Goal: Task Accomplishment & Management: Use online tool/utility

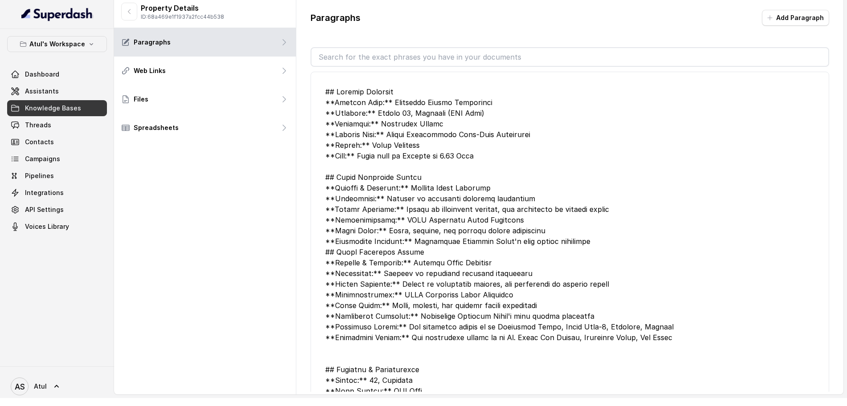
scroll to position [1413, 0]
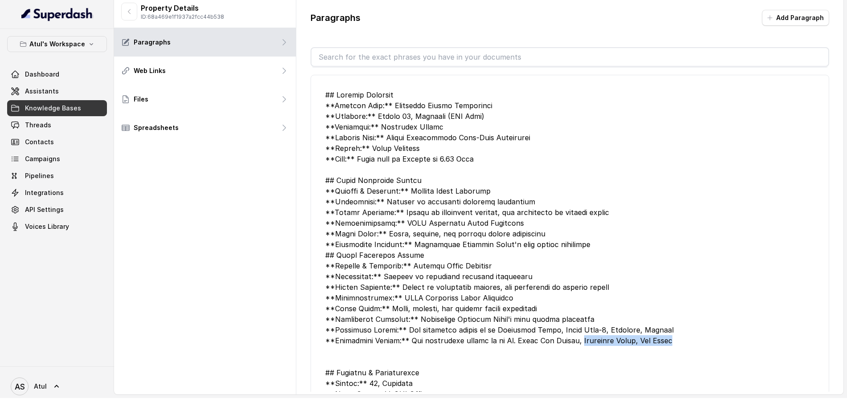
drag, startPoint x: 572, startPoint y: 308, endPoint x: 667, endPoint y: 307, distance: 95.4
click at [667, 307] on div at bounding box center [569, 368] width 489 height 556
copy div "[GEOGRAPHIC_DATA], [GEOGRAPHIC_DATA]"
drag, startPoint x: 490, startPoint y: 299, endPoint x: 625, endPoint y: 296, distance: 135.5
click at [625, 296] on div at bounding box center [569, 368] width 489 height 556
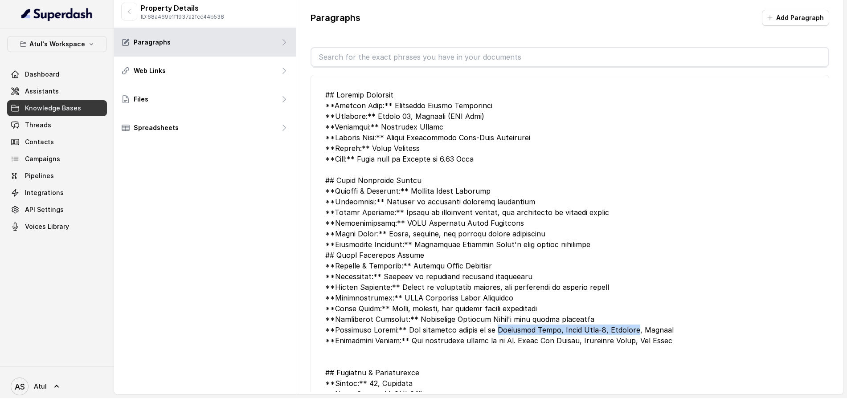
copy div "[GEOGRAPHIC_DATA], [GEOGRAPHIC_DATA]-1, [GEOGRAPHIC_DATA]"
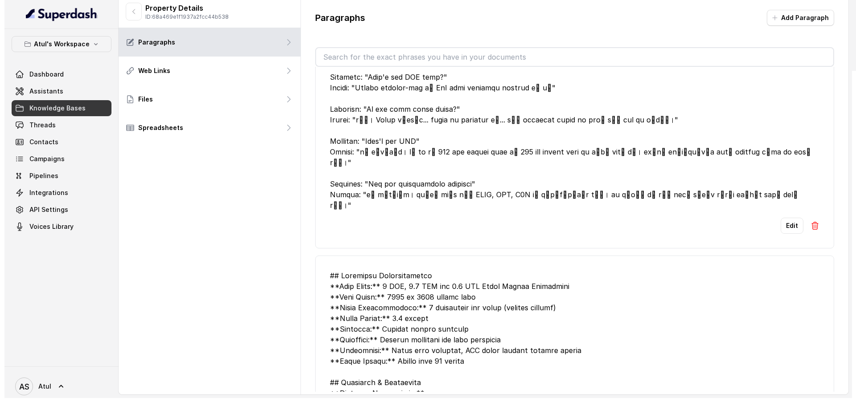
scroll to position [173, 0]
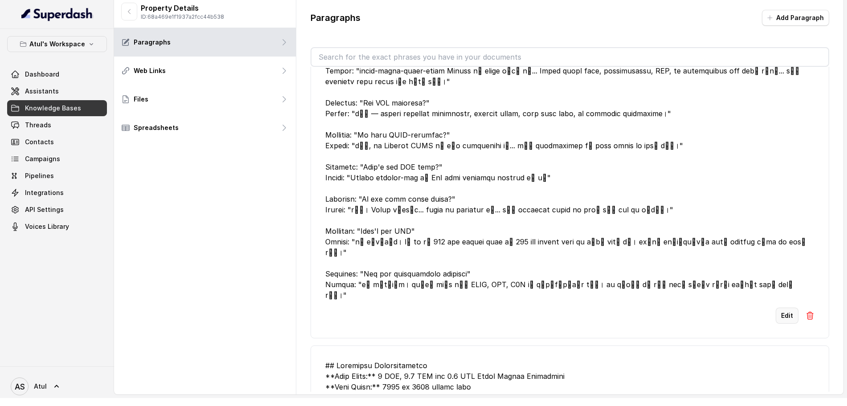
click at [780, 308] on button "Edit" at bounding box center [787, 316] width 23 height 16
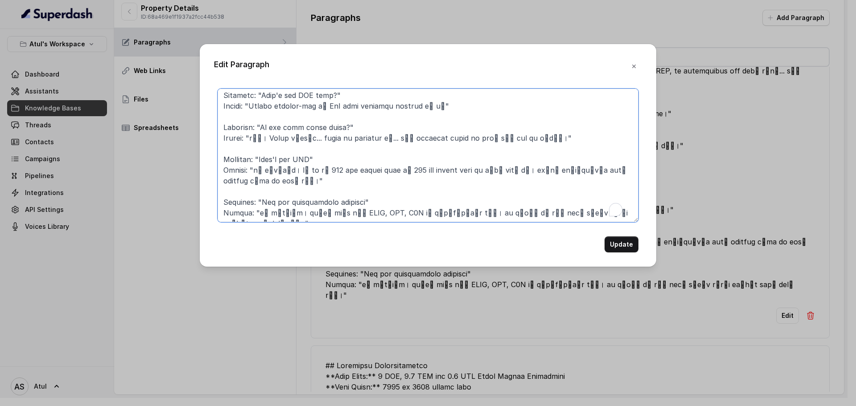
scroll to position [249, 0]
click at [603, 211] on textarea "To enrich screen reader interactions, please activate Accessibility in Grammarl…" at bounding box center [427, 156] width 421 height 134
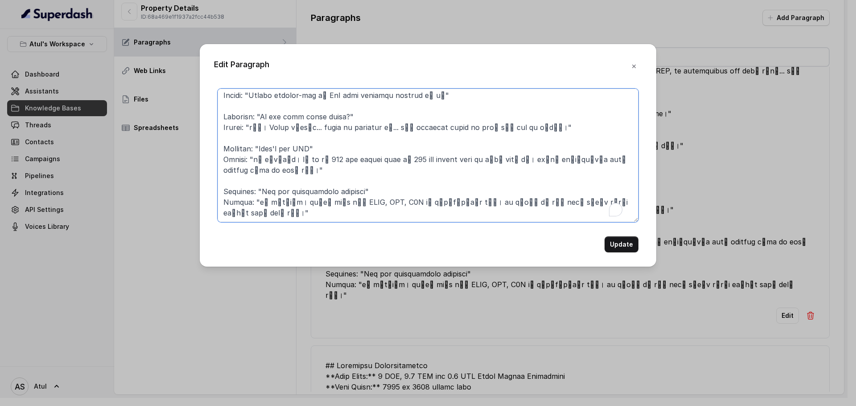
scroll to position [266, 0]
paste textarea "Question: "Where is your office" Answer: "जी। हमारा Registered office, [GEOGRAP…"
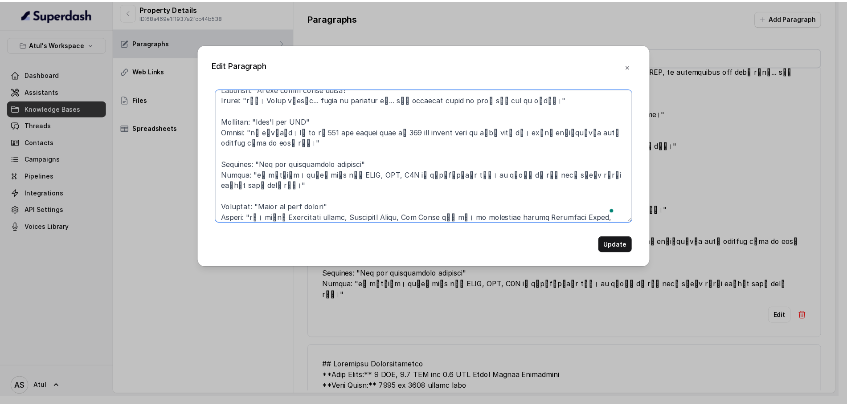
scroll to position [287, 0]
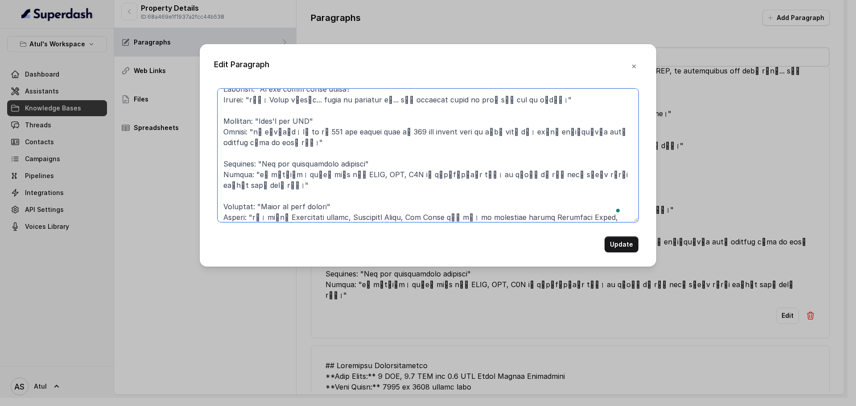
click at [242, 217] on textarea "To enrich screen reader interactions, please activate Accessibility in Grammarl…" at bounding box center [427, 156] width 421 height 134
type textarea "Loremips: "Dol S ame cons ad el SED?" Doeius: "tाँ... INCI uे laboreetd, MAGn a…"
click at [614, 244] on button "Update" at bounding box center [621, 245] width 34 height 16
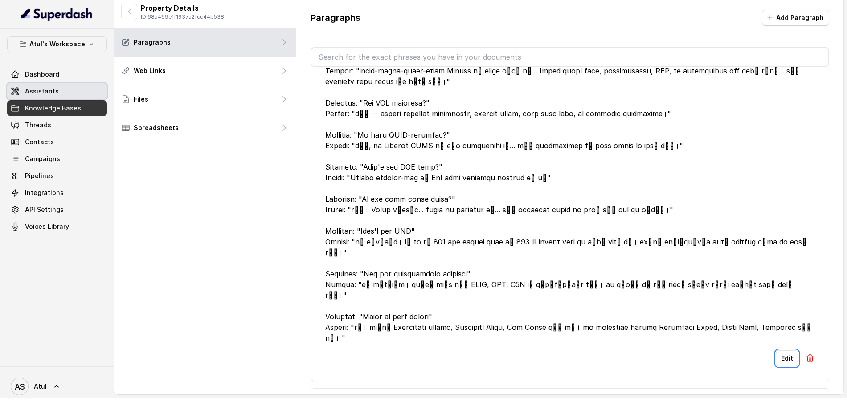
click at [23, 94] on link "Assistants" at bounding box center [57, 91] width 100 height 16
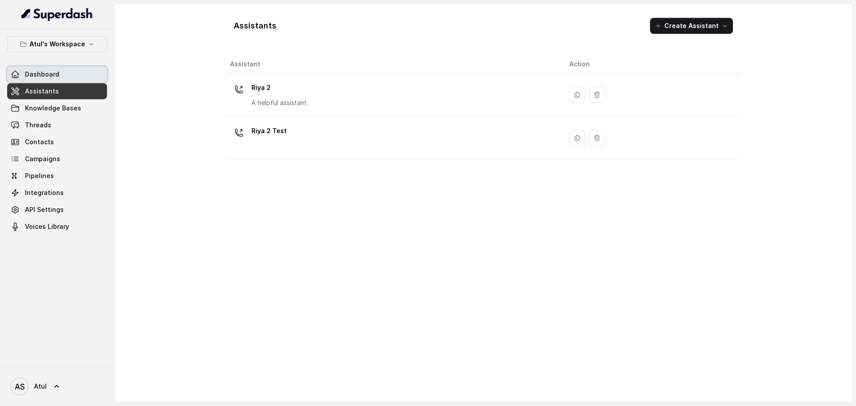
click at [44, 68] on link "Dashboard" at bounding box center [57, 74] width 100 height 16
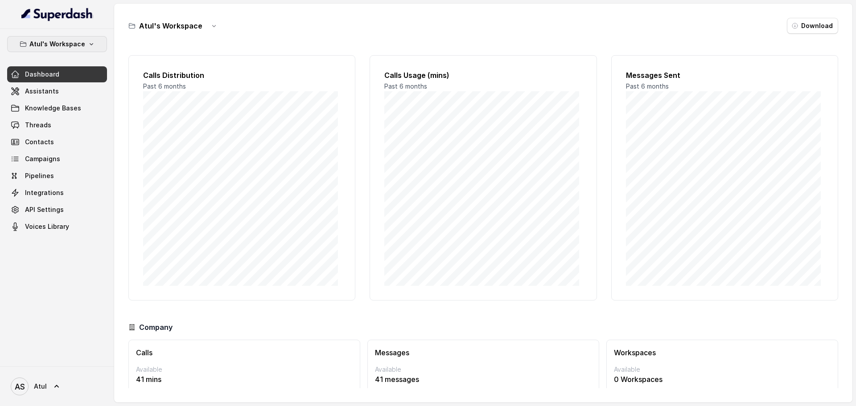
click at [79, 40] on p "Atul's Workspace" at bounding box center [57, 44] width 56 height 11
click at [55, 128] on link "Threads" at bounding box center [57, 125] width 100 height 16
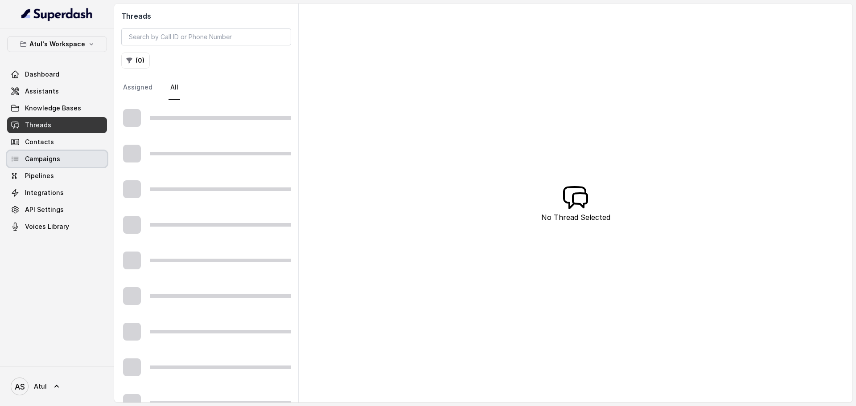
click at [52, 160] on span "Campaigns" at bounding box center [42, 159] width 35 height 9
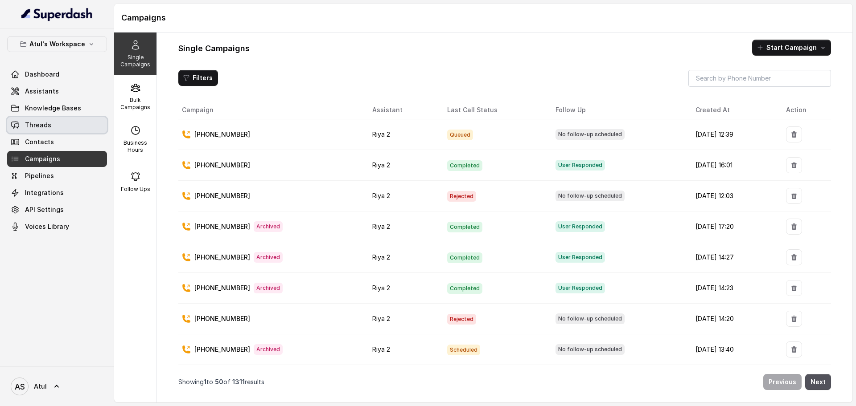
click at [70, 125] on link "Threads" at bounding box center [57, 125] width 100 height 16
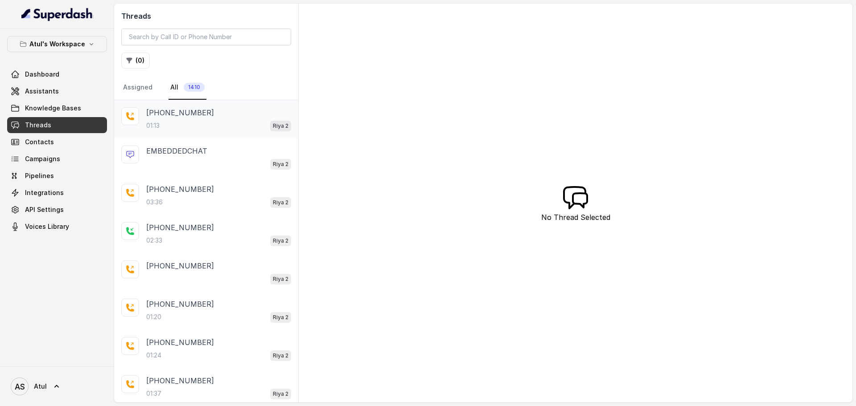
click at [176, 125] on div "01:13 Riya 2" at bounding box center [218, 126] width 145 height 12
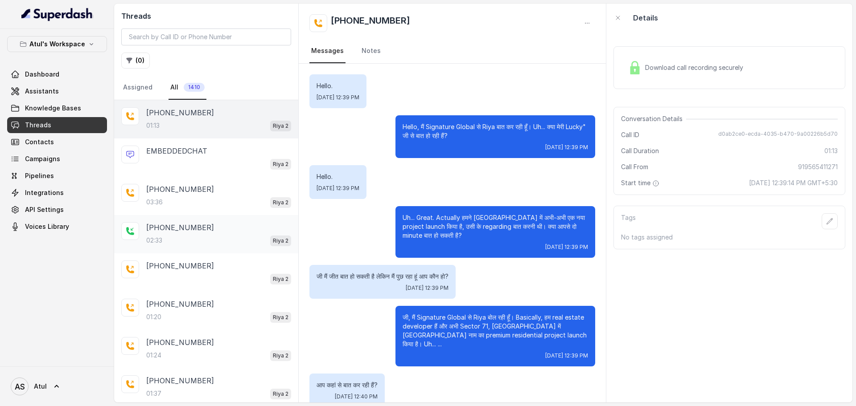
scroll to position [247, 0]
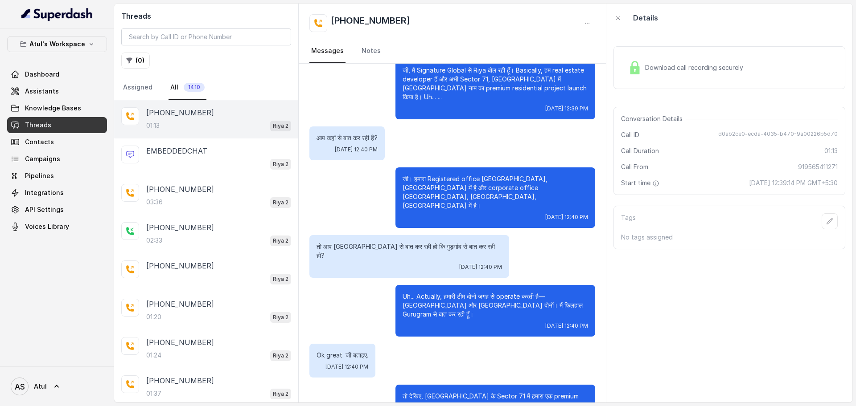
click at [720, 70] on span "Download call recording securely" at bounding box center [696, 67] width 102 height 9
click at [190, 168] on div "Riya 2" at bounding box center [218, 164] width 145 height 12
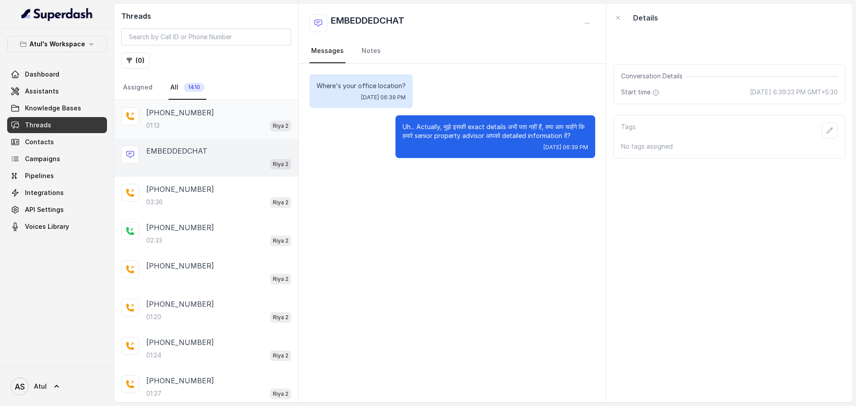
click at [183, 121] on div "01:13 Riya 2" at bounding box center [218, 126] width 145 height 12
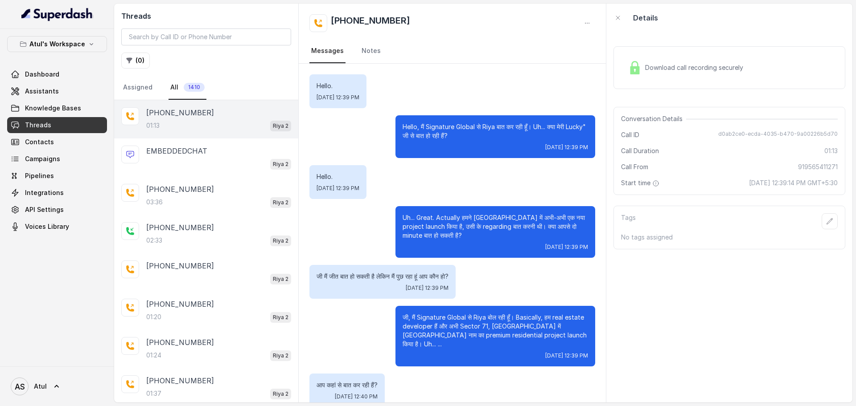
scroll to position [247, 0]
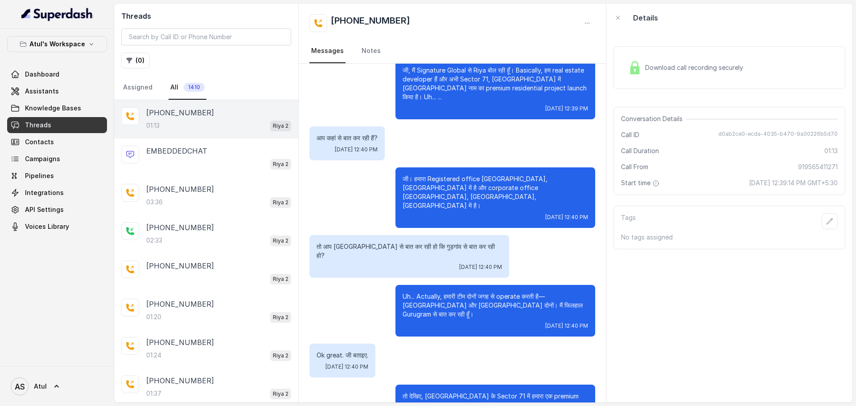
click at [732, 63] on span "Download call recording securely" at bounding box center [696, 67] width 102 height 9
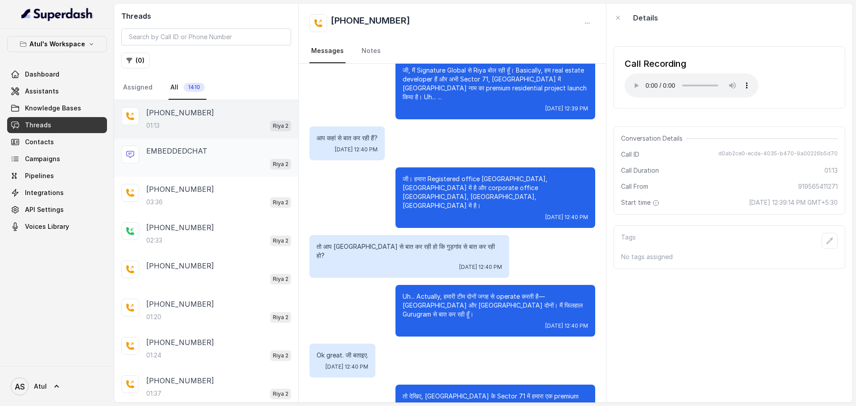
click at [145, 167] on div "EMBEDDEDCHAT Riya 2" at bounding box center [206, 158] width 184 height 38
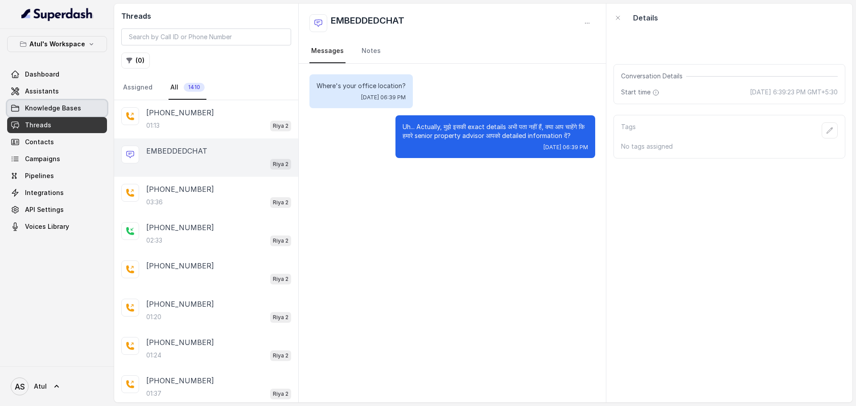
click at [74, 111] on span "Knowledge Bases" at bounding box center [53, 108] width 56 height 9
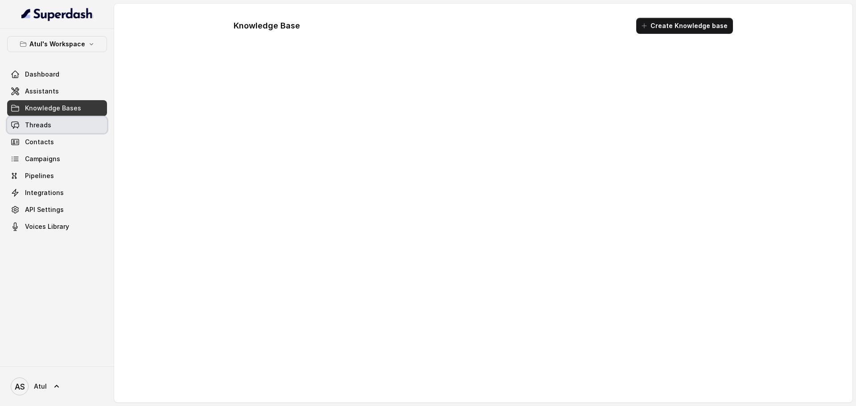
click at [75, 125] on link "Threads" at bounding box center [57, 125] width 100 height 16
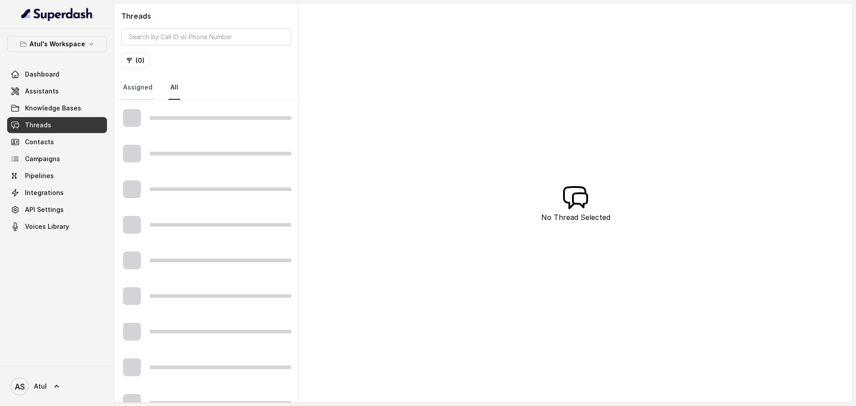
click at [138, 90] on link "Assigned" at bounding box center [137, 88] width 33 height 24
click at [170, 90] on link "All" at bounding box center [174, 88] width 12 height 24
click at [54, 77] on span "Dashboard" at bounding box center [42, 74] width 34 height 9
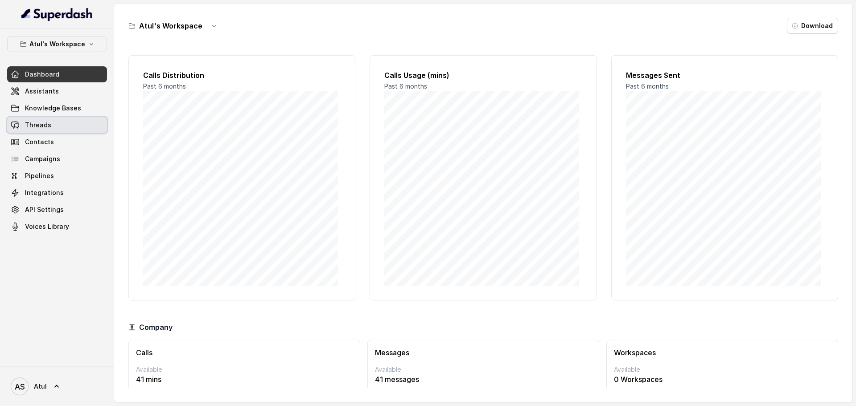
click at [60, 126] on link "Threads" at bounding box center [57, 125] width 100 height 16
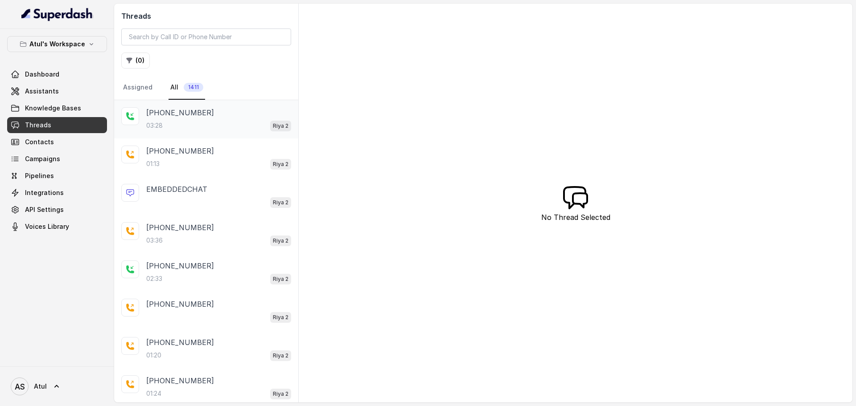
drag, startPoint x: 189, startPoint y: 124, endPoint x: 274, endPoint y: 116, distance: 84.6
click at [189, 124] on div "03:28 Riya 2" at bounding box center [218, 126] width 145 height 12
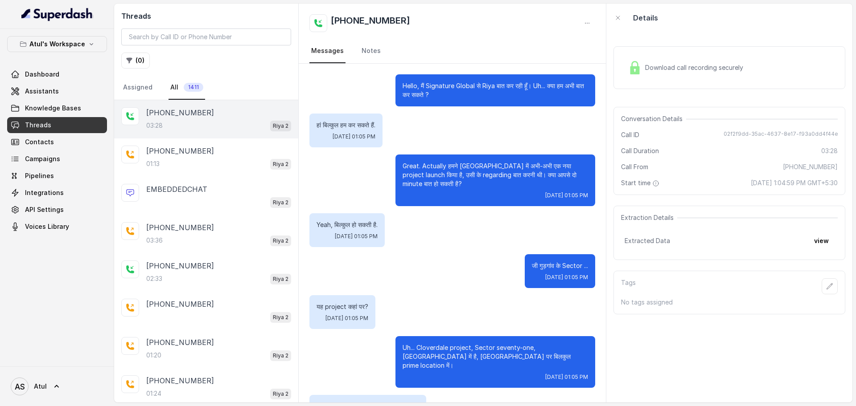
scroll to position [1220, 0]
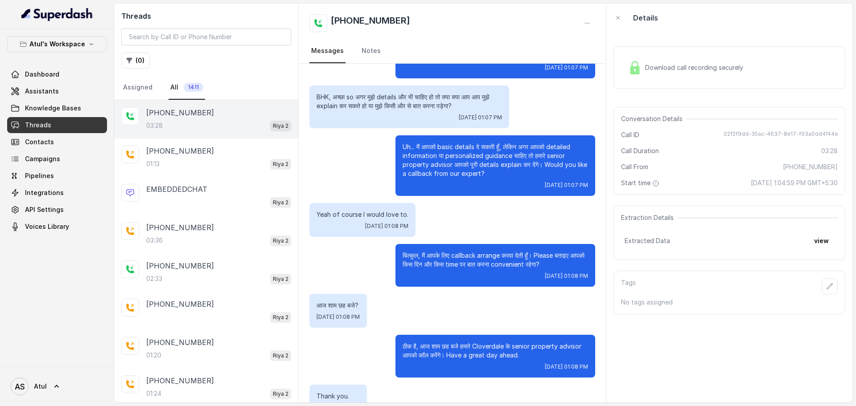
click at [690, 65] on span "Download call recording securely" at bounding box center [696, 67] width 102 height 9
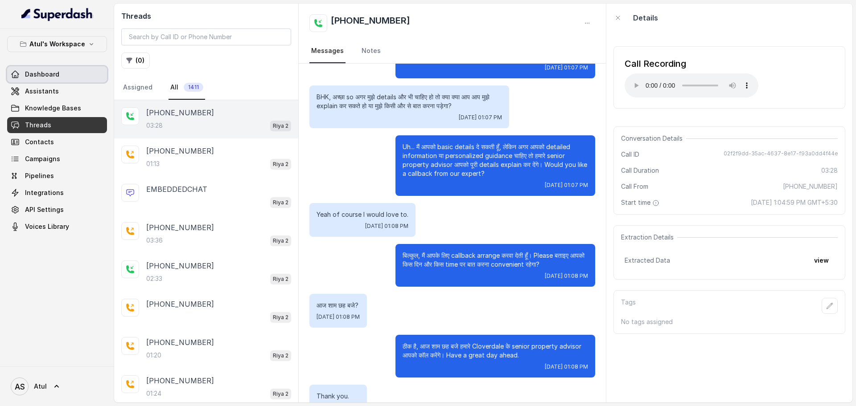
click at [49, 80] on link "Dashboard" at bounding box center [57, 74] width 100 height 16
